Goal: Communication & Community: Connect with others

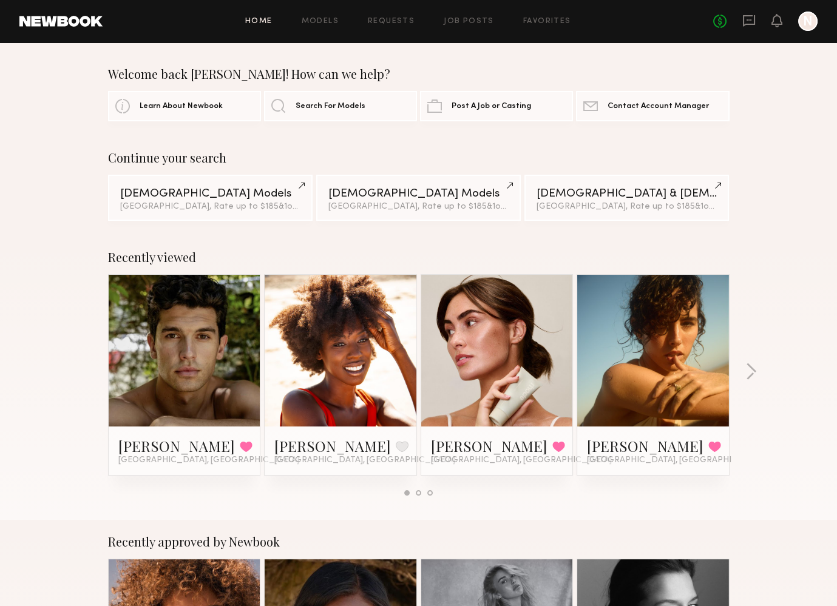
click at [569, 275] on div at bounding box center [497, 351] width 152 height 152
click at [745, 23] on icon at bounding box center [748, 20] width 13 height 13
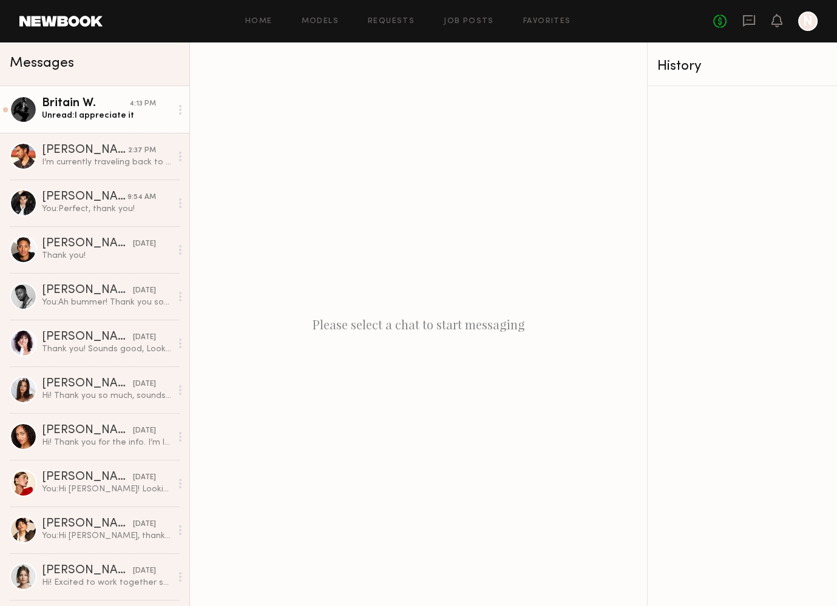
click at [87, 109] on div "Britain W." at bounding box center [85, 104] width 87 height 12
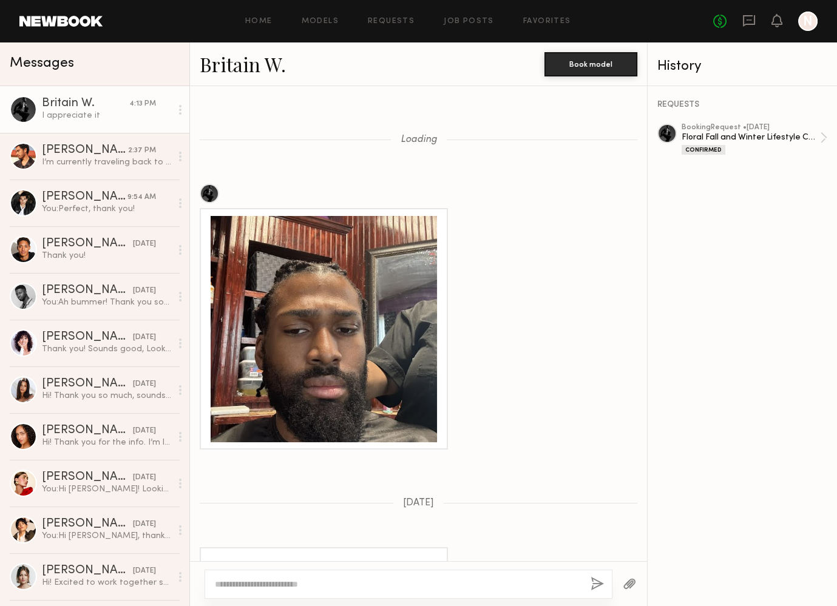
scroll to position [1307, 0]
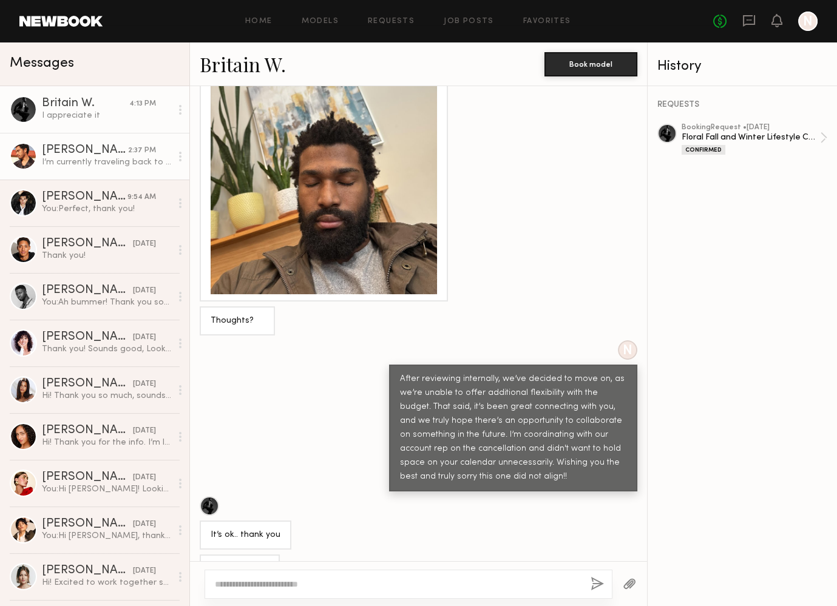
click at [63, 160] on div "I’m currently traveling back to [GEOGRAPHIC_DATA] and I won’t arrive until toni…" at bounding box center [106, 163] width 129 height 12
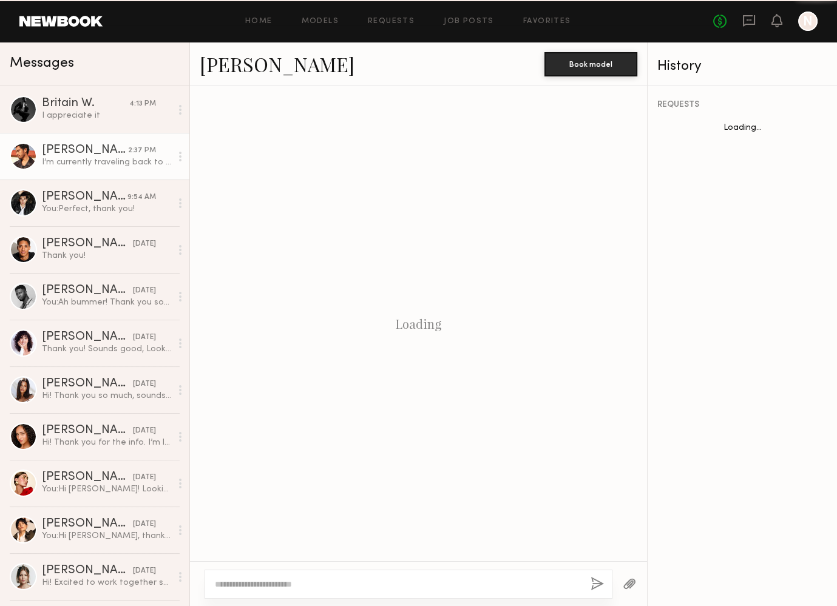
scroll to position [923, 0]
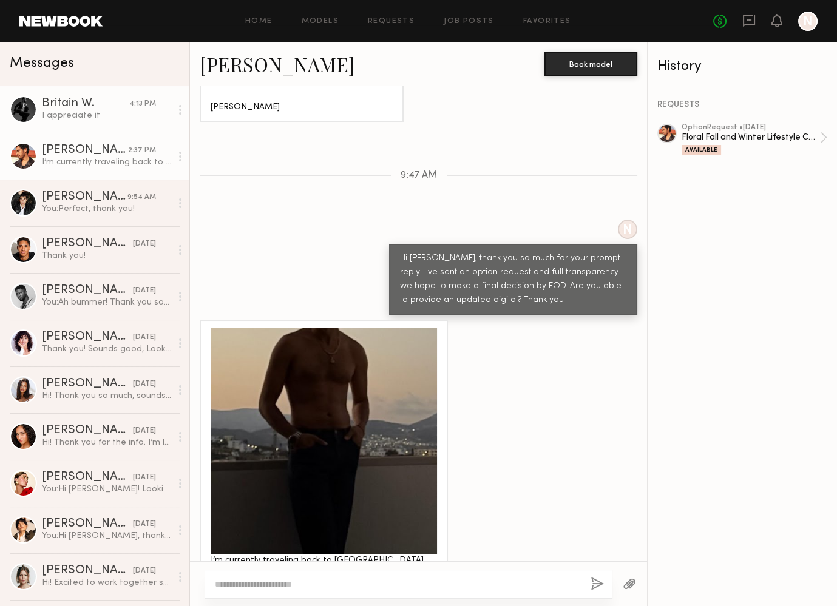
click at [67, 119] on div "I appreciate it" at bounding box center [106, 116] width 129 height 12
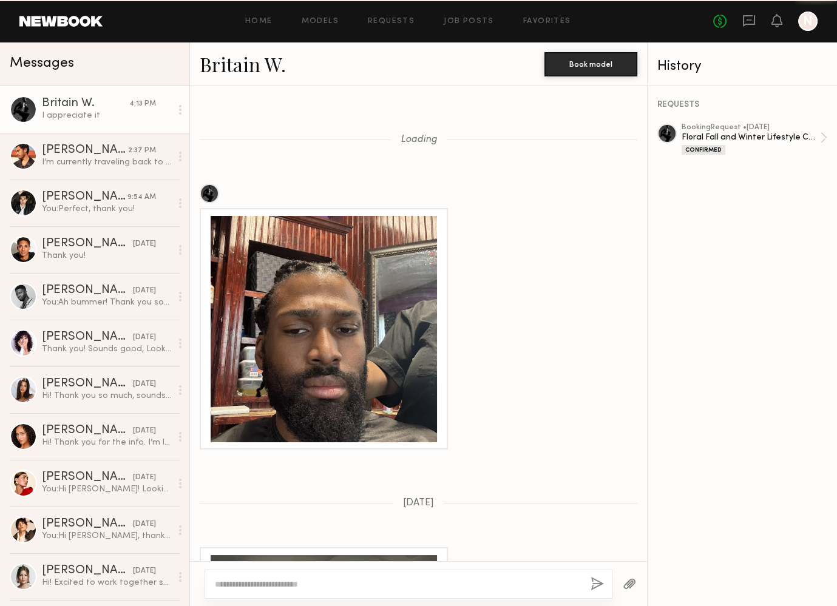
scroll to position [1307, 0]
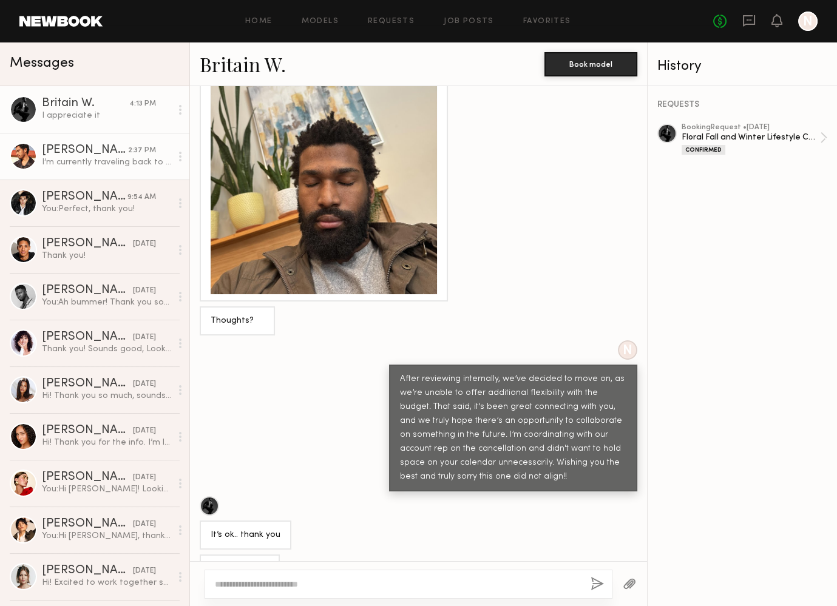
click at [100, 151] on div "[PERSON_NAME]" at bounding box center [85, 150] width 86 height 12
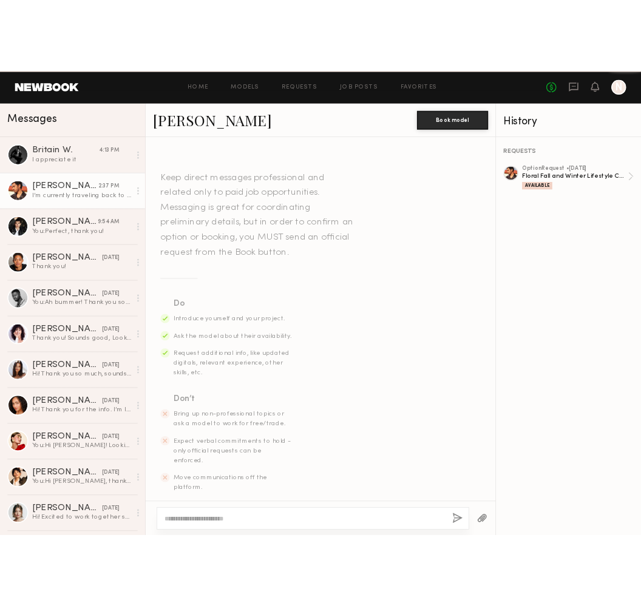
scroll to position [923, 0]
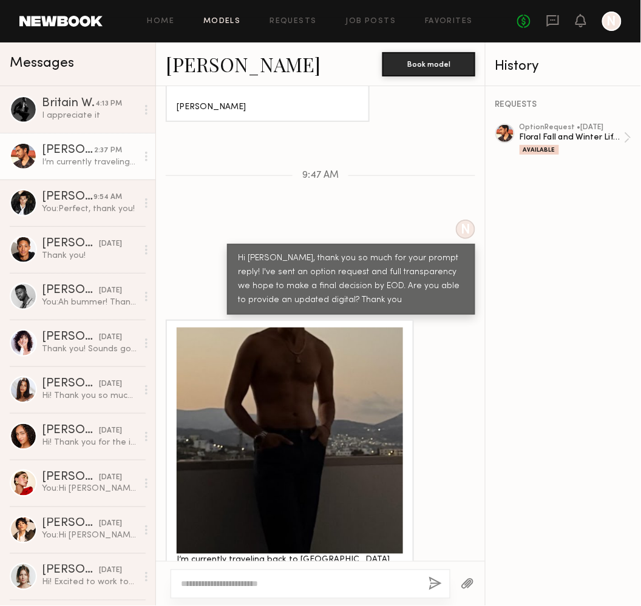
click at [237, 20] on link "Models" at bounding box center [221, 22] width 37 height 8
